Goal: Task Accomplishment & Management: Complete application form

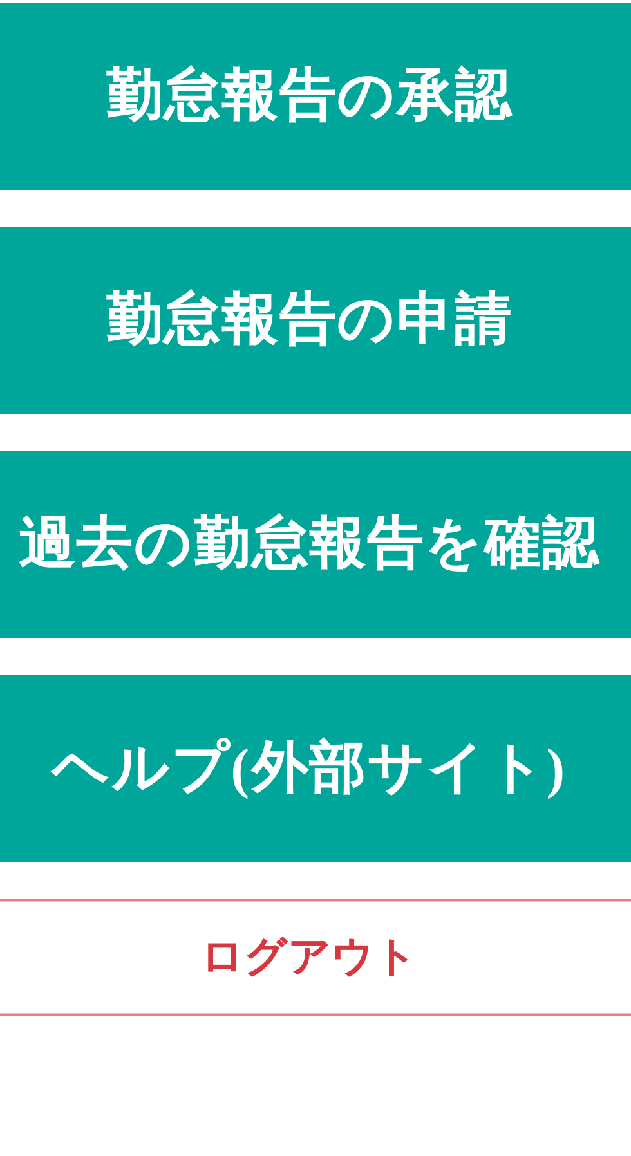
click at [316, 142] on link "勤怠報告の申請" at bounding box center [315, 135] width 610 height 52
click at [346, 78] on link "勤怠報告の承認" at bounding box center [315, 73] width 610 height 52
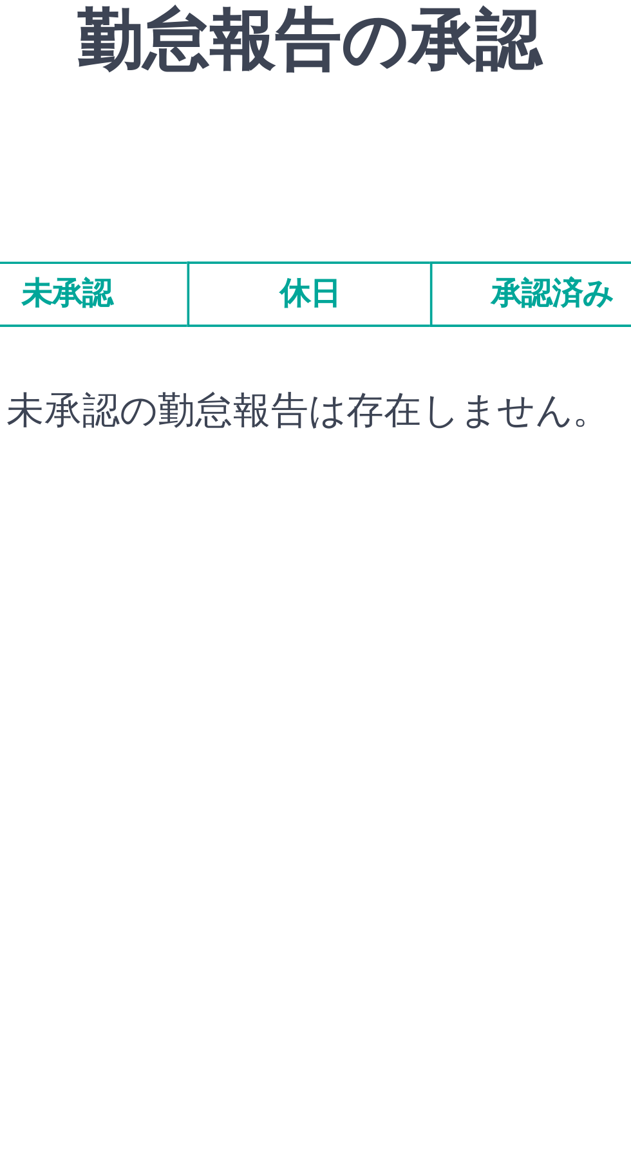
click at [384, 127] on button "承認済み" at bounding box center [382, 127] width 67 height 18
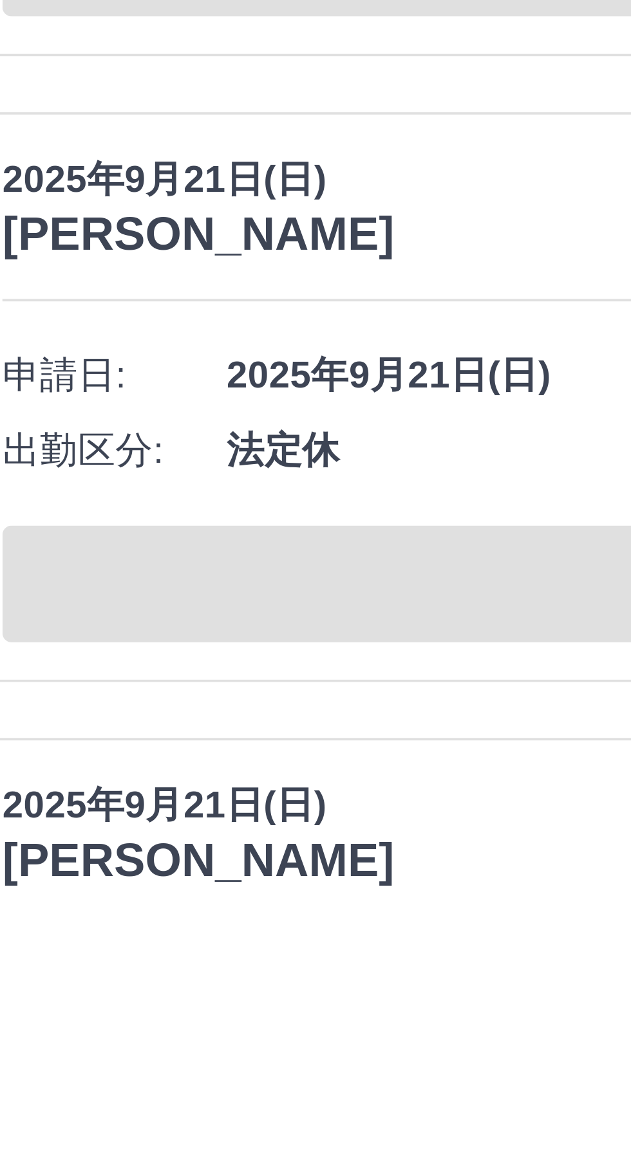
scroll to position [1691, 0]
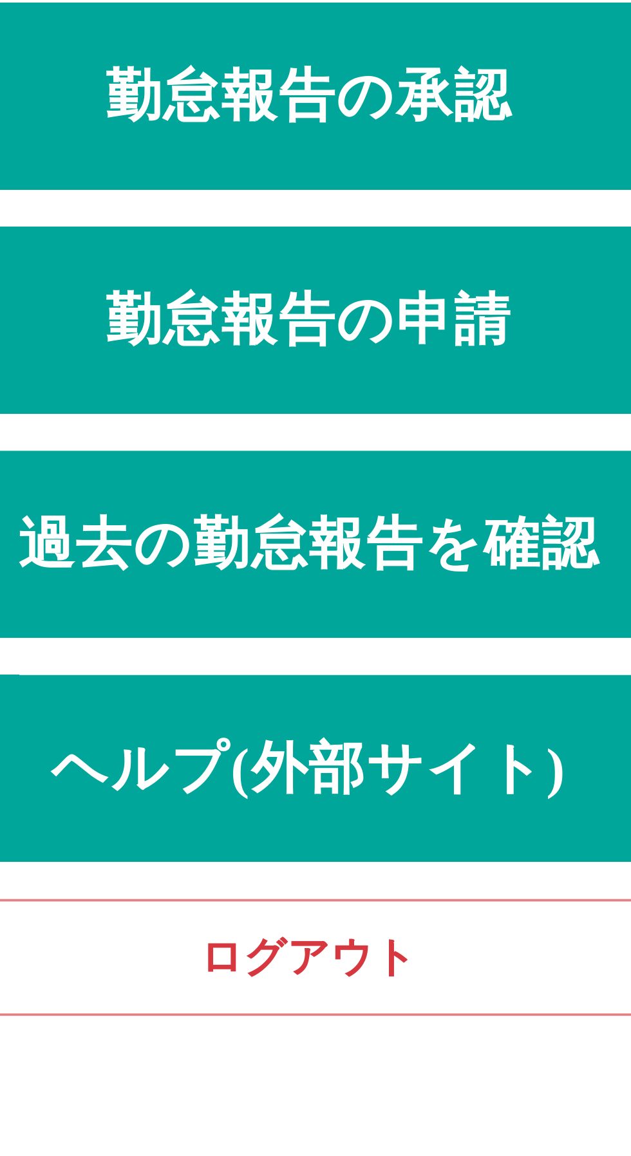
click at [357, 137] on link "勤怠報告の申請" at bounding box center [315, 135] width 610 height 52
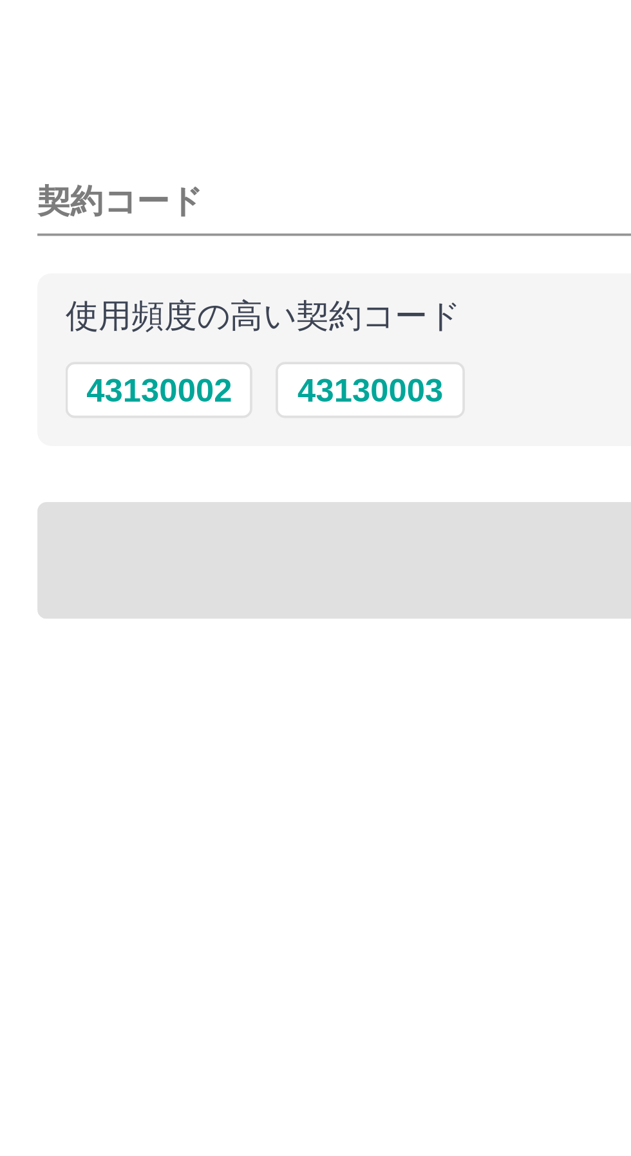
click at [55, 151] on button "43130002" at bounding box center [44, 153] width 52 height 15
type input "********"
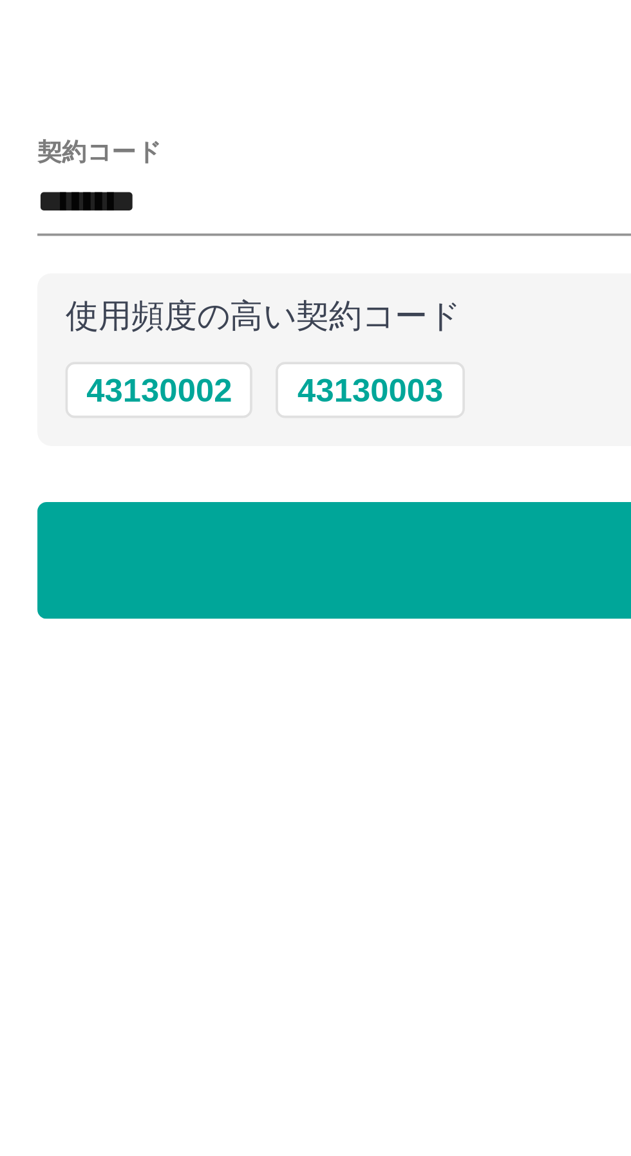
click at [118, 201] on button "出勤日と出勤区分の選択へ" at bounding box center [315, 201] width 610 height 32
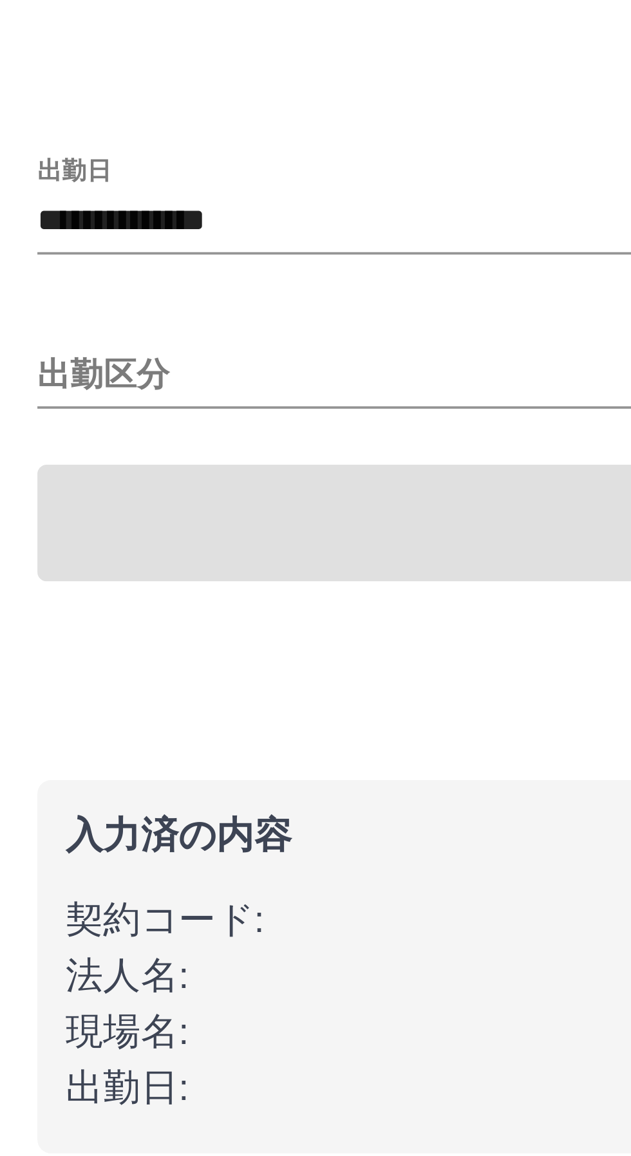
click at [68, 145] on input "出勤区分" at bounding box center [315, 150] width 610 height 16
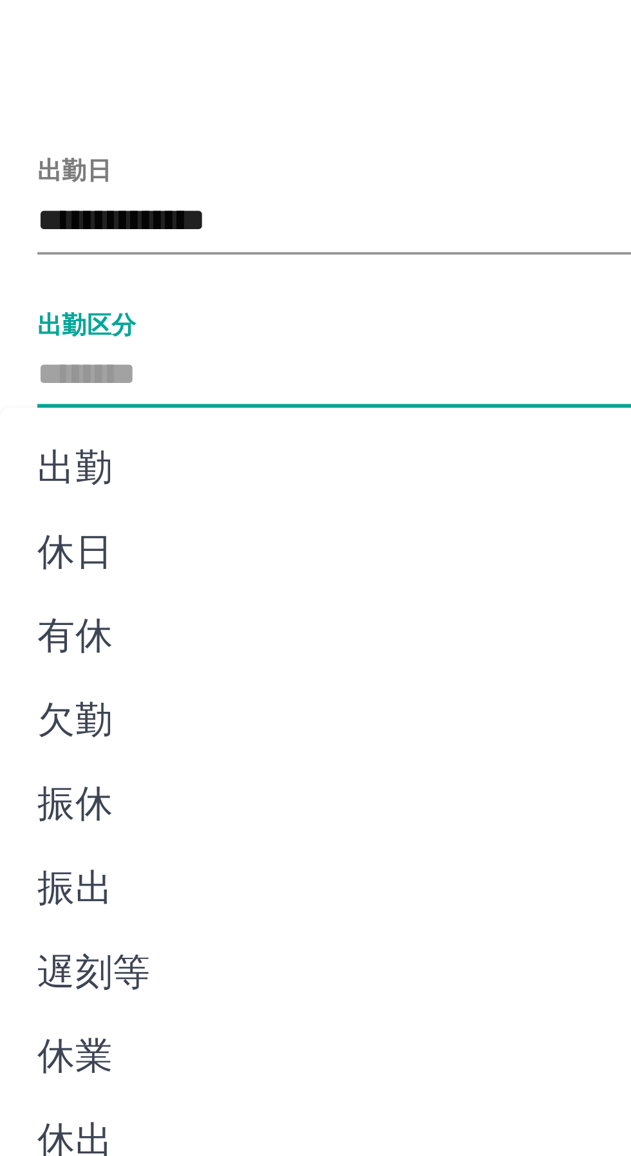
click at [28, 201] on li "休日" at bounding box center [305, 198] width 610 height 23
type input "**"
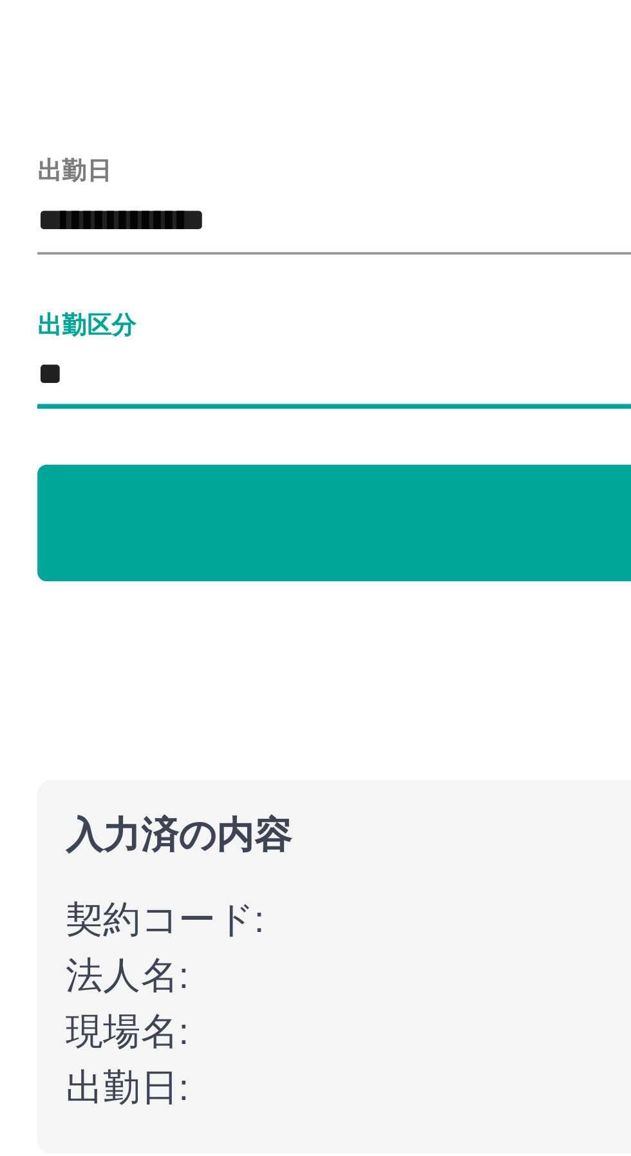
click at [115, 192] on button "申請内容の確認へ" at bounding box center [315, 190] width 610 height 32
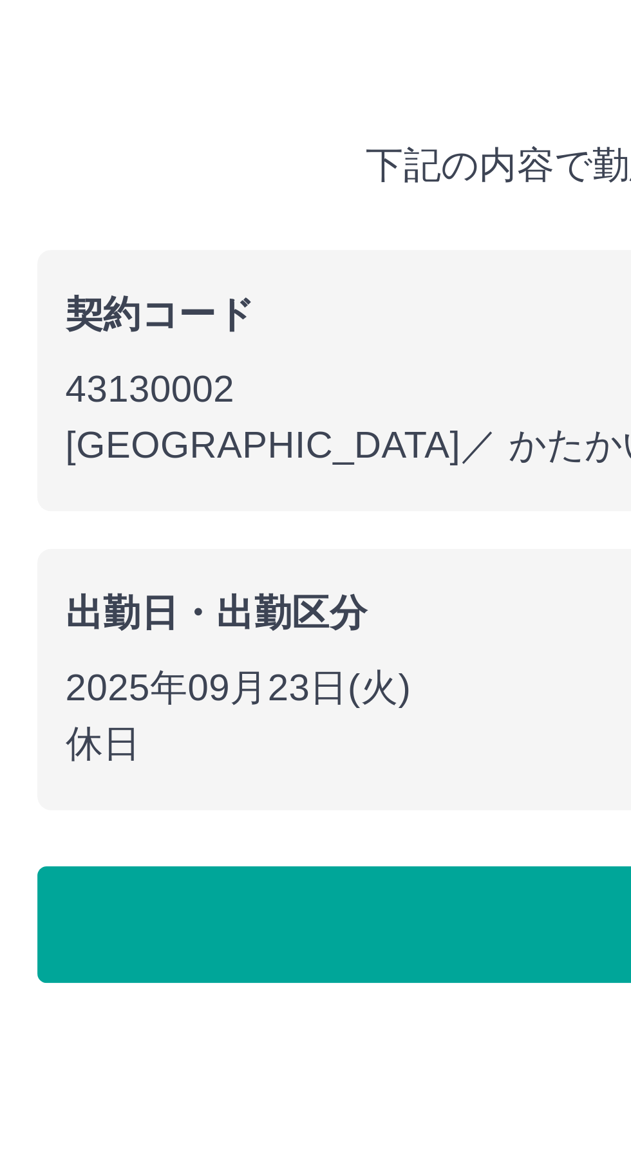
click at [104, 300] on button "勤怠報告を申請する" at bounding box center [315, 301] width 610 height 32
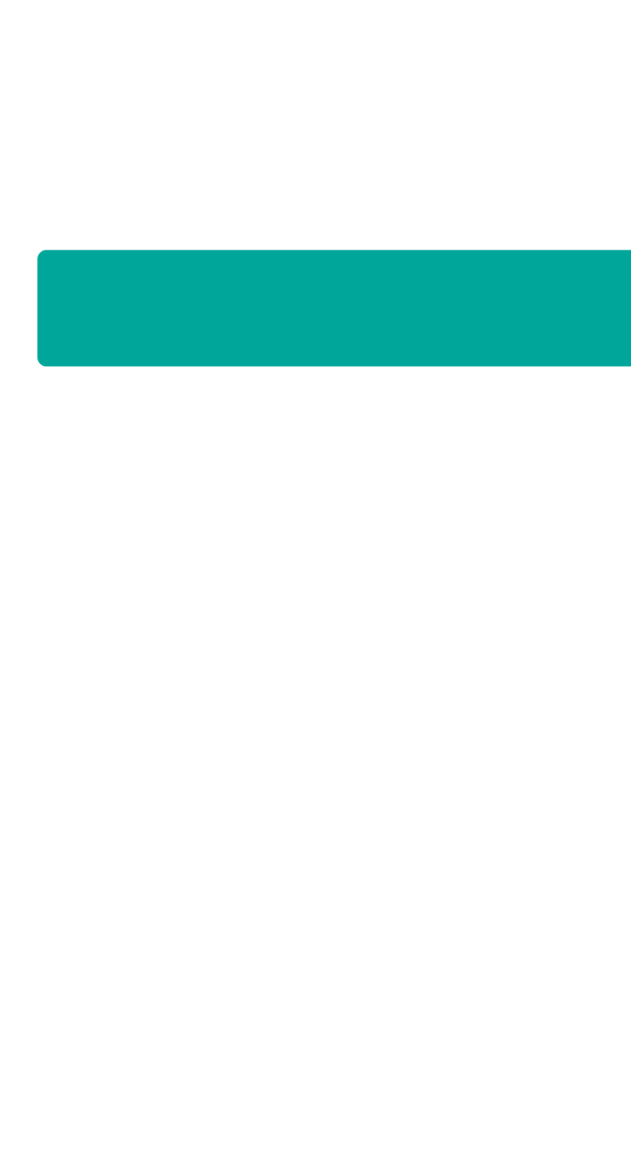
click at [145, 136] on button "本日の勤怠報告を終了する" at bounding box center [315, 131] width 610 height 32
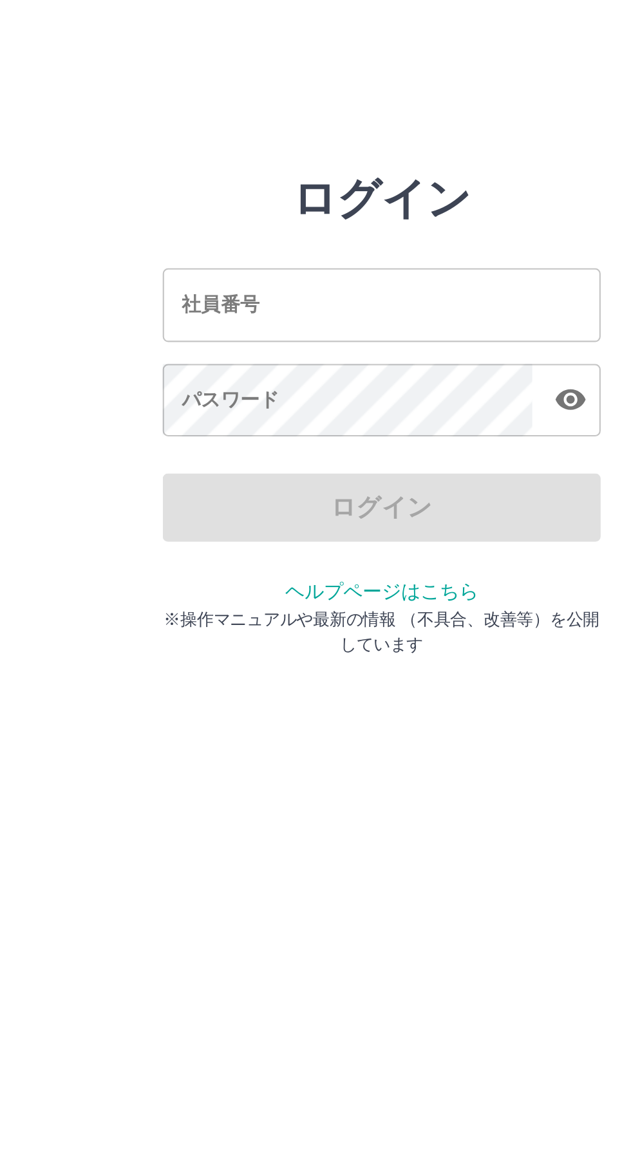
click at [315, 141] on input "社員番号" at bounding box center [315, 143] width 206 height 34
type input "*******"
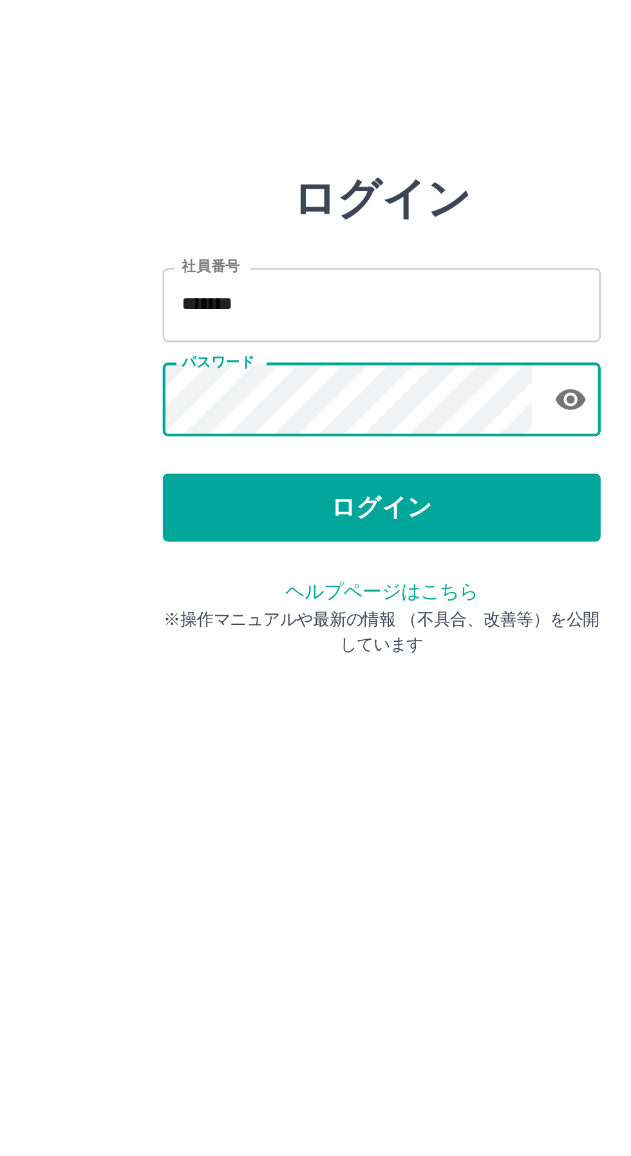
click at [326, 247] on button "ログイン" at bounding box center [315, 239] width 206 height 32
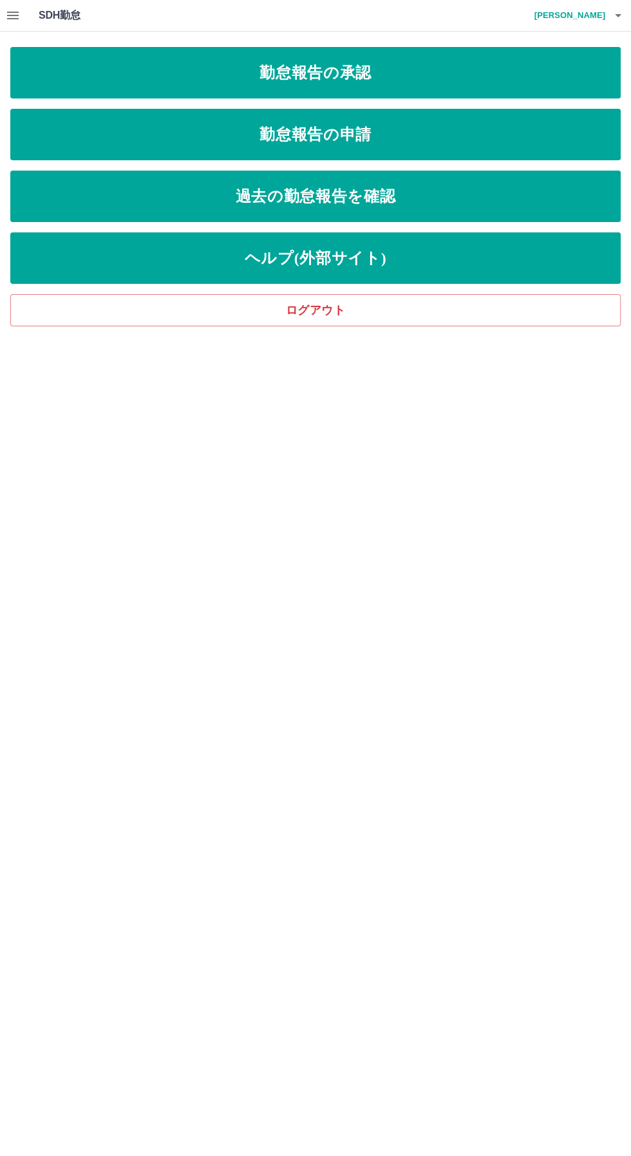
click at [346, 71] on link "勤怠報告の承認" at bounding box center [315, 73] width 610 height 52
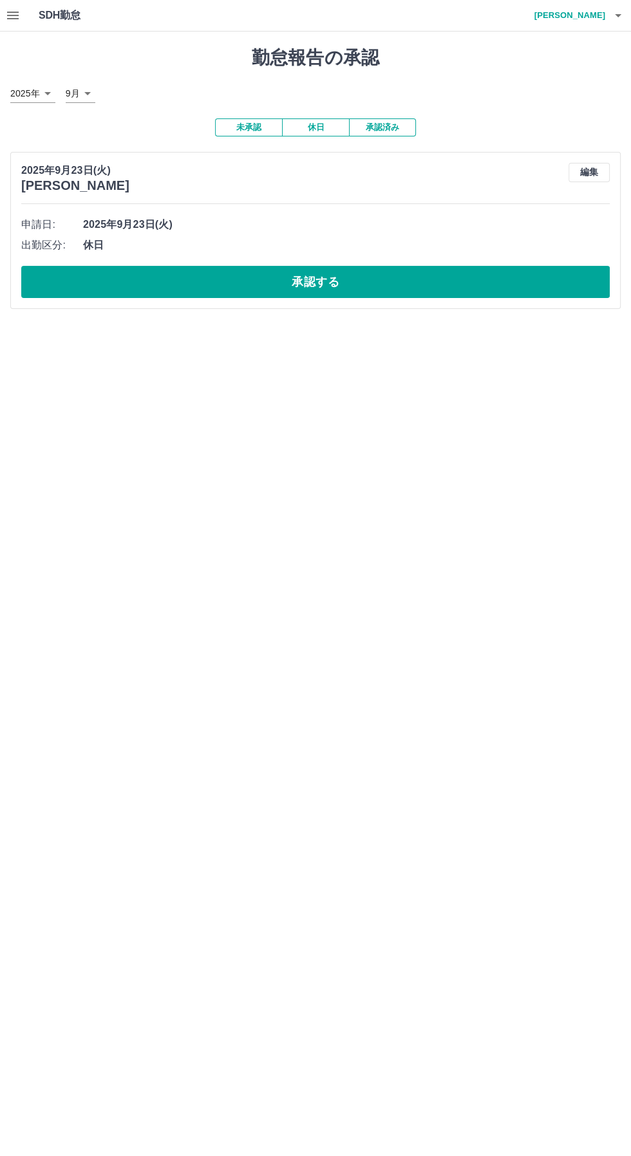
click at [345, 294] on button "承認する" at bounding box center [315, 282] width 588 height 32
